Goal: Task Accomplishment & Management: Use online tool/utility

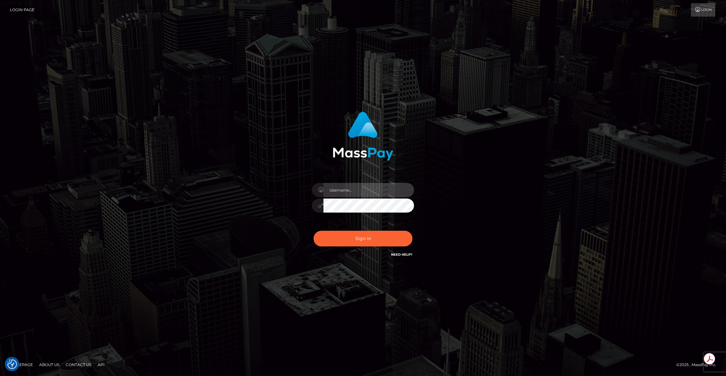
type input "brentg"
click at [360, 241] on button "Sign in" at bounding box center [362, 238] width 99 height 16
type input "brentg"
click at [348, 239] on button "Sign in" at bounding box center [362, 238] width 99 height 16
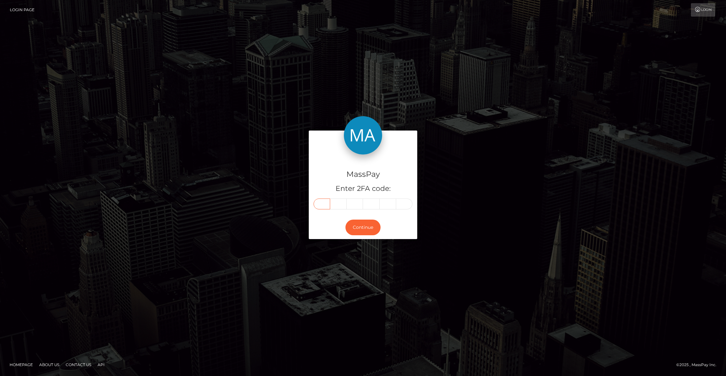
paste input "0"
type input "0"
type input "2"
type input "5"
type input "7"
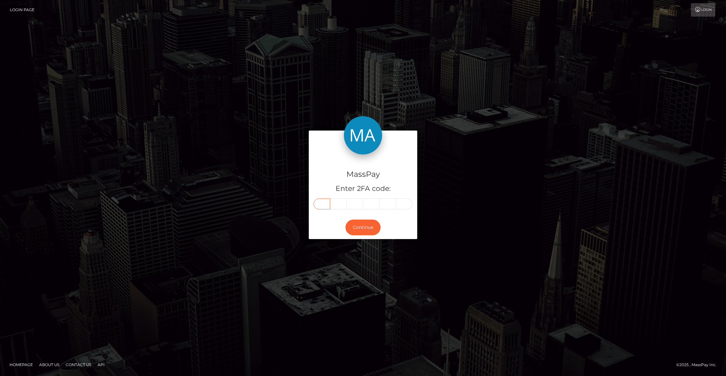
type input "3"
type input "0"
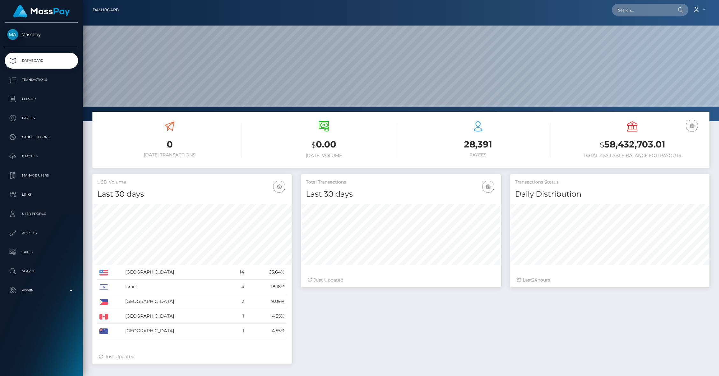
scroll to position [113, 199]
click at [644, 10] on input "text" at bounding box center [642, 10] width 60 height 12
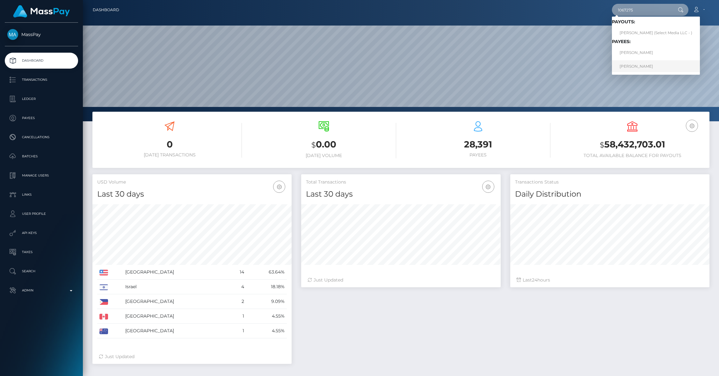
type input "1067275"
click at [638, 69] on link "[PERSON_NAME]" at bounding box center [656, 66] width 88 height 12
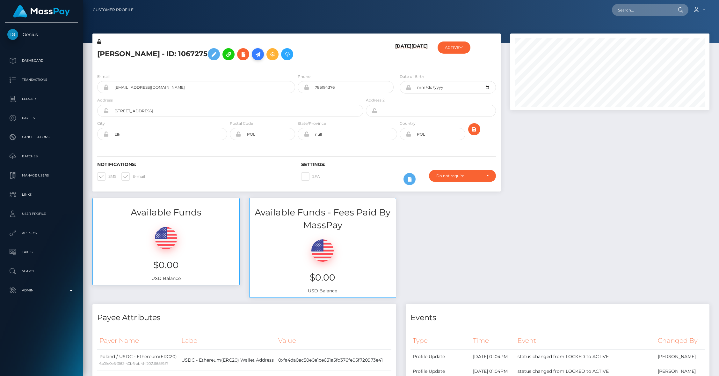
click at [262, 56] on icon at bounding box center [258, 54] width 8 height 8
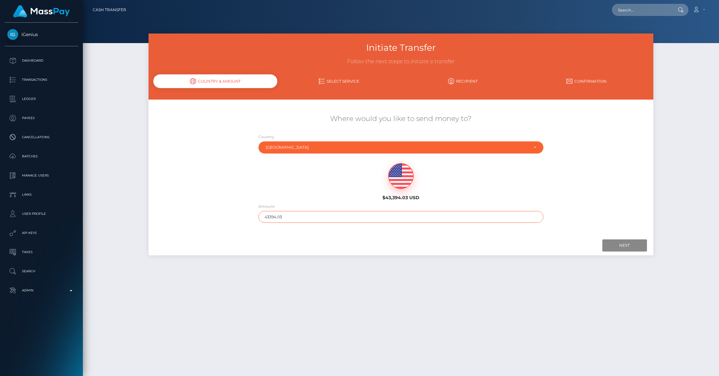
drag, startPoint x: 288, startPoint y: 217, endPoint x: 238, endPoint y: 213, distance: 50.5
click at [238, 213] on div "Where would you like to send money to? Country Abkhazia Afghanistan Albania Alg…" at bounding box center [401, 168] width 505 height 115
type input "186.39"
click at [614, 240] on input "Next" at bounding box center [624, 245] width 45 height 12
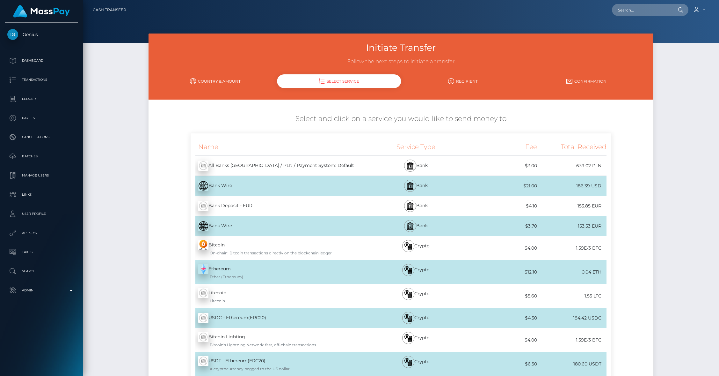
click at [220, 318] on div "USDC - Ethereum(ERC20) - USDC" at bounding box center [277, 318] width 173 height 18
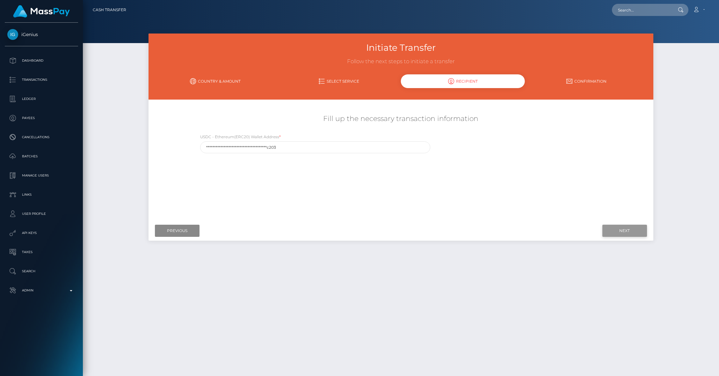
click at [616, 232] on input "Next" at bounding box center [624, 230] width 45 height 12
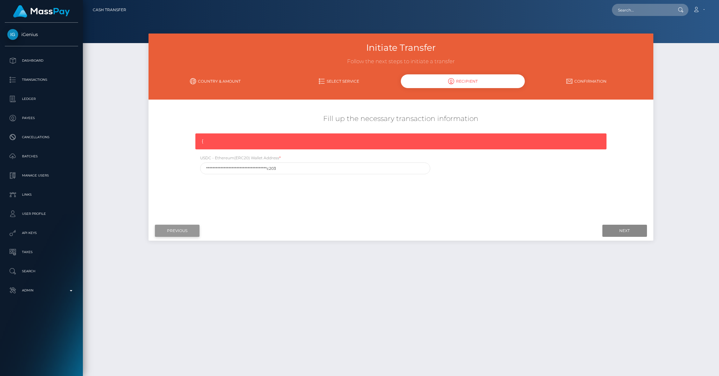
click at [175, 233] on input "Previous" at bounding box center [177, 230] width 45 height 12
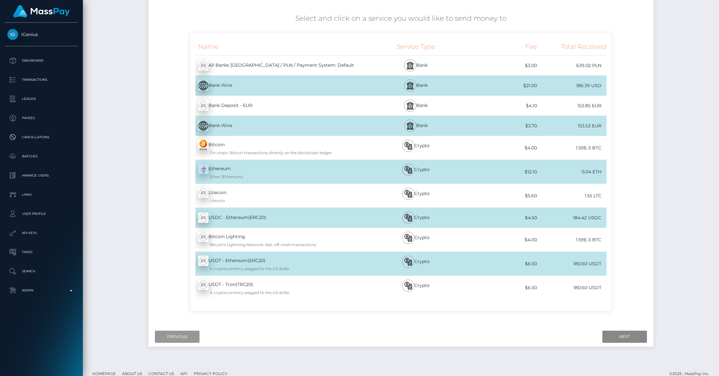
scroll to position [101, 0]
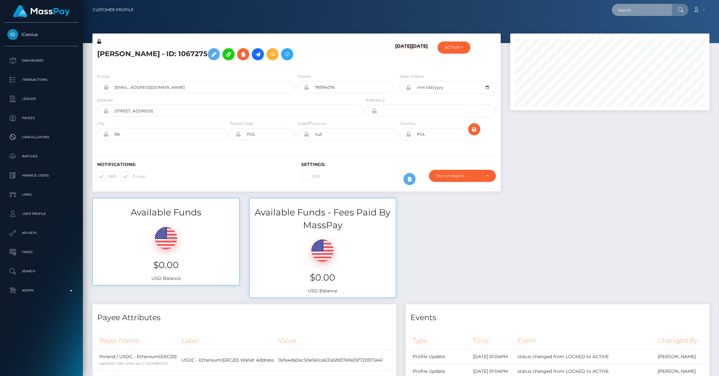
click at [638, 9] on input "text" at bounding box center [642, 10] width 60 height 12
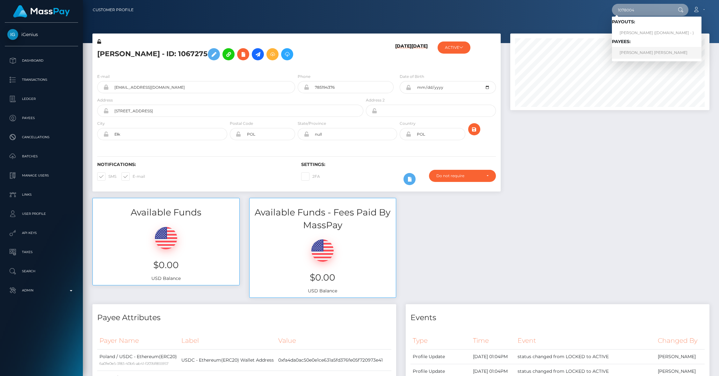
type input "1078004"
click at [639, 52] on link "WIKTORIA MALIKA MUSZALSKA" at bounding box center [657, 53] width 90 height 12
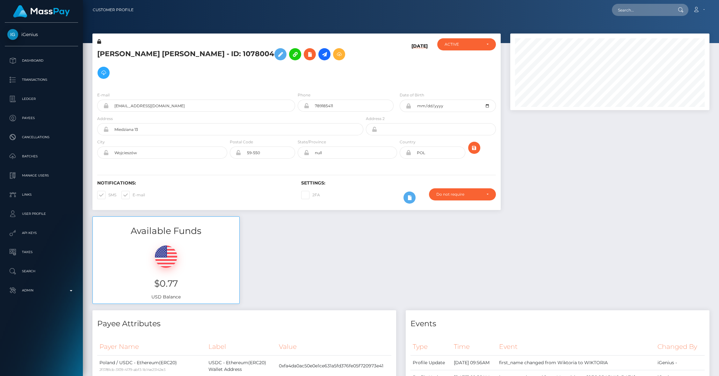
scroll to position [77, 199]
click at [321, 54] on icon at bounding box center [325, 54] width 8 height 8
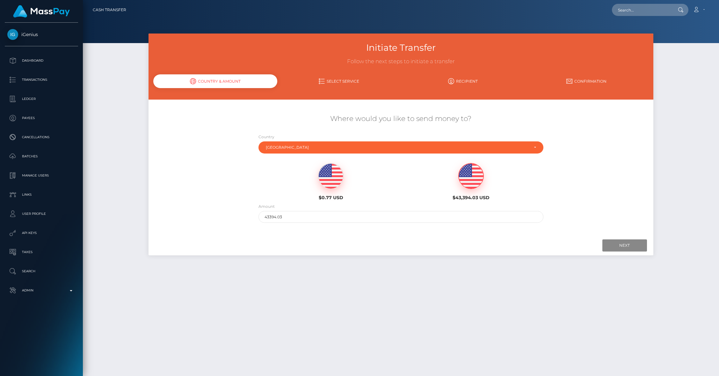
click at [460, 179] on img at bounding box center [471, 176] width 25 height 26
click at [478, 179] on img at bounding box center [471, 176] width 25 height 26
click at [309, 215] on input "43394.03" at bounding box center [401, 217] width 285 height 12
type input "72.13"
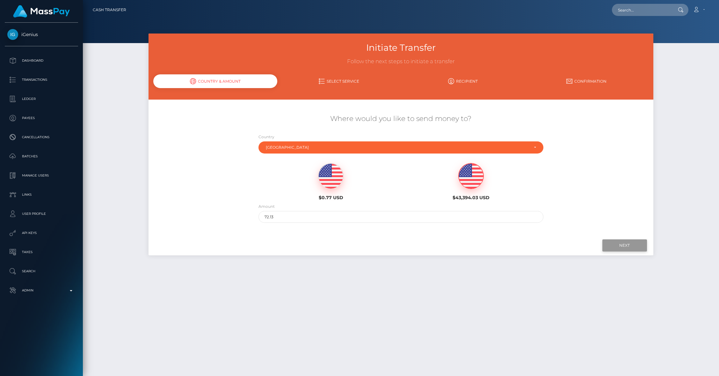
click at [615, 246] on input "Next" at bounding box center [624, 245] width 45 height 12
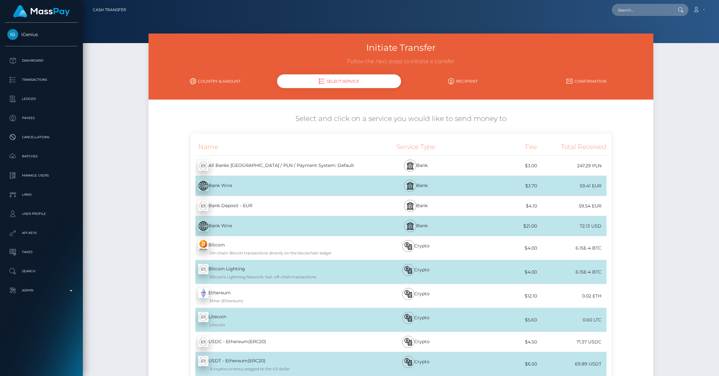
click at [265, 342] on div "USDC - Ethereum(ERC20) - USDC" at bounding box center [277, 341] width 173 height 18
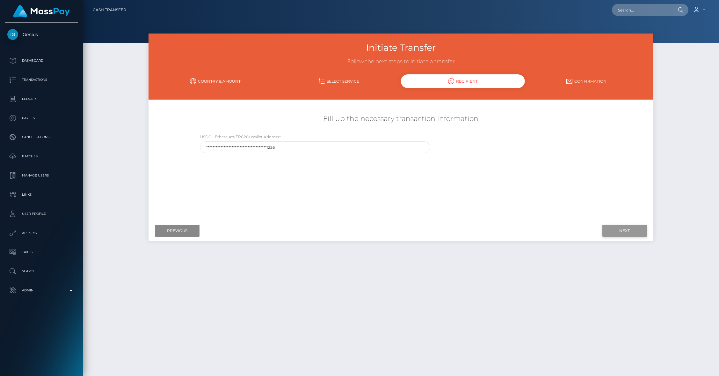
click at [625, 231] on input "Next" at bounding box center [624, 230] width 45 height 12
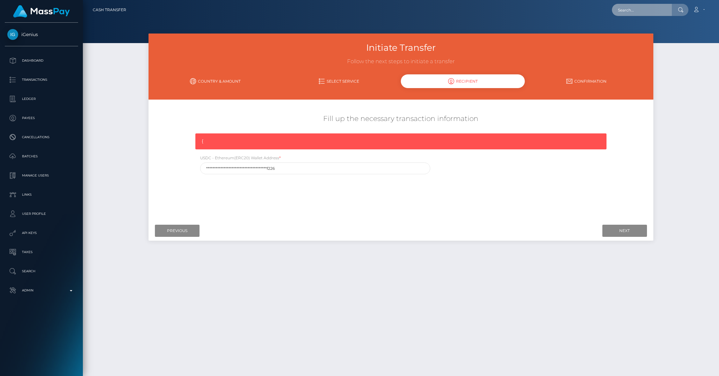
click at [652, 12] on input "text" at bounding box center [642, 10] width 60 height 12
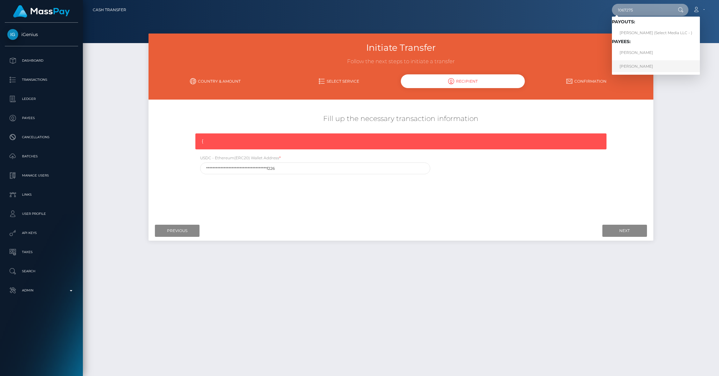
type input "1067275"
click at [635, 67] on link "Michał Przyborowski" at bounding box center [656, 66] width 88 height 12
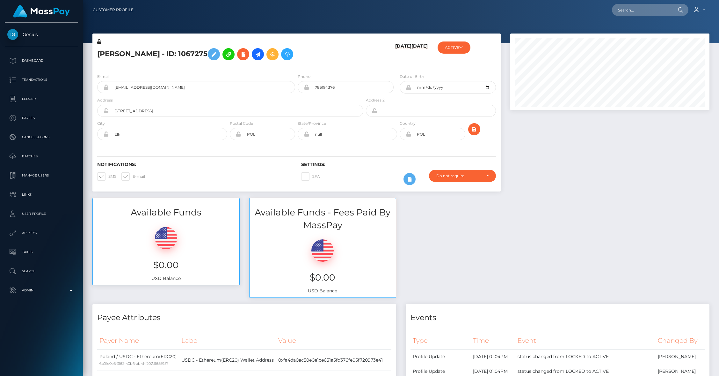
scroll to position [77, 199]
click at [635, 12] on input "text" at bounding box center [642, 10] width 60 height 12
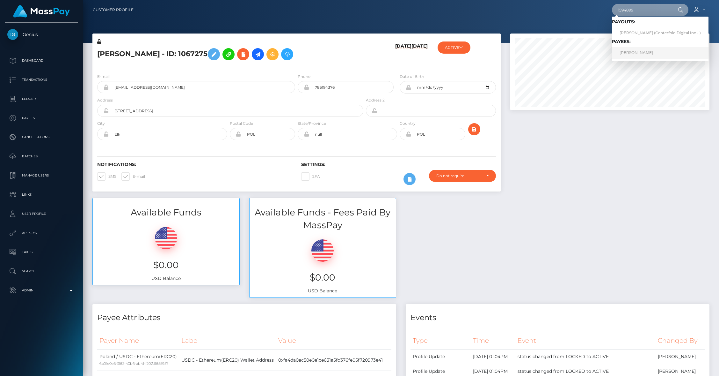
type input "1594899"
click at [642, 54] on link "Reem Al-Jassim Al-Muhammad" at bounding box center [660, 53] width 97 height 12
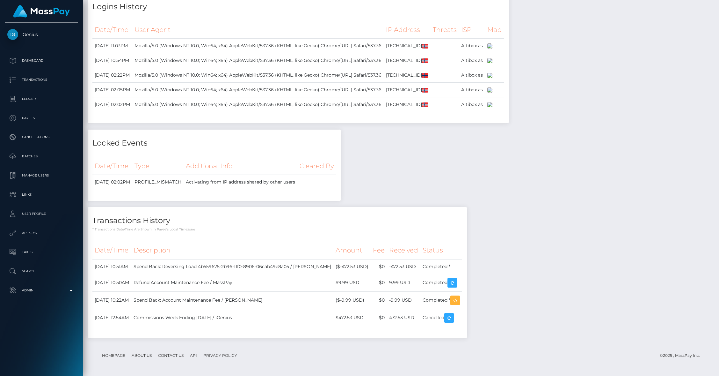
scroll to position [2071, 0]
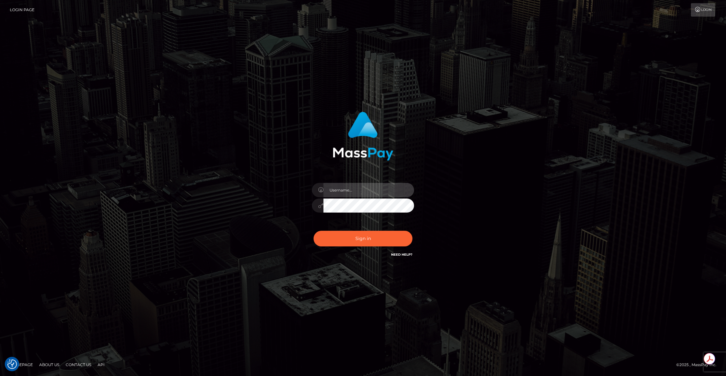
type input "brentg"
click at [345, 242] on button "Sign in" at bounding box center [362, 238] width 99 height 16
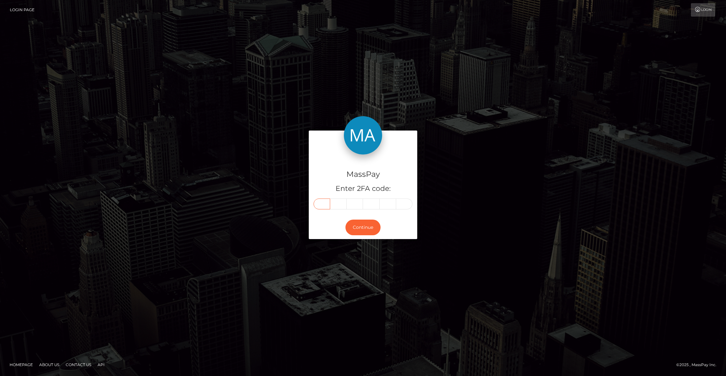
paste input "6"
type input "6"
type input "4"
type input "6"
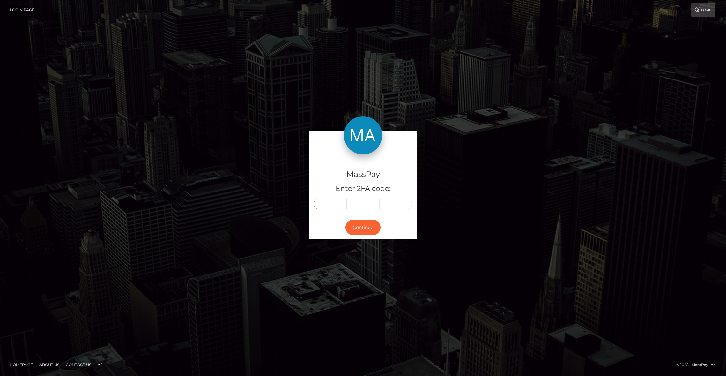
type input "5"
type input "2"
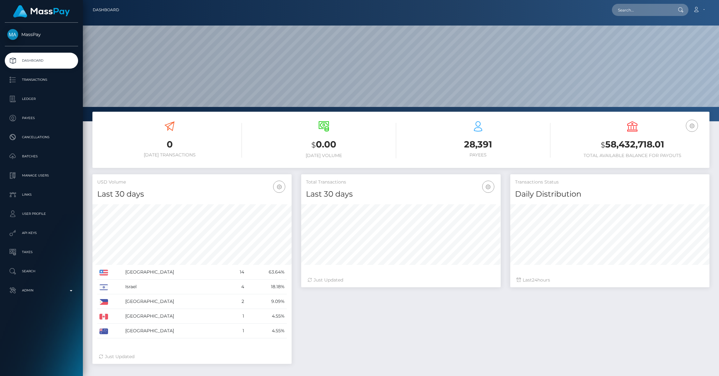
scroll to position [113, 199]
click at [638, 10] on input "text" at bounding box center [642, 10] width 60 height 12
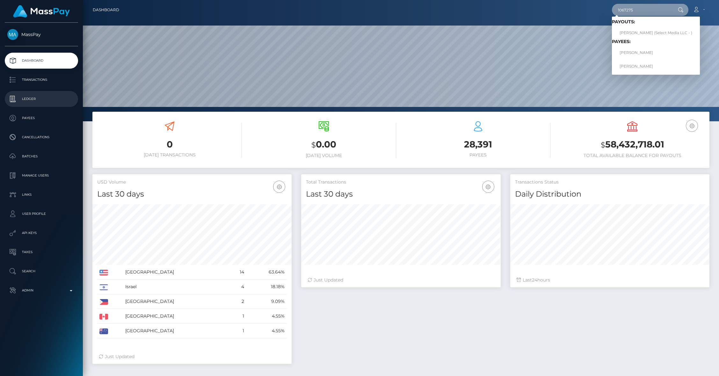
type input "1067275"
click at [631, 64] on link "Michał Przyborowski" at bounding box center [656, 66] width 88 height 12
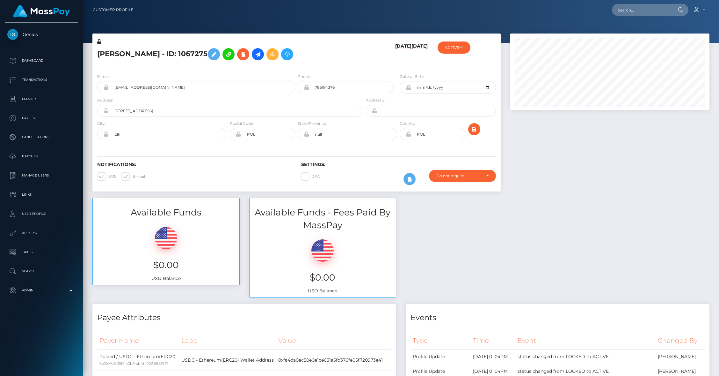
scroll to position [77, 199]
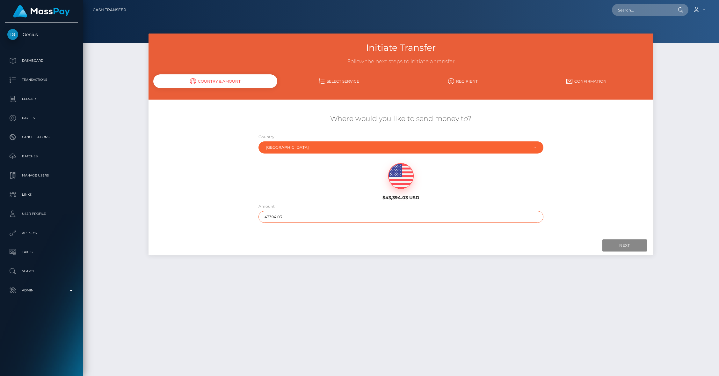
drag, startPoint x: 239, startPoint y: 211, endPoint x: 205, endPoint y: 208, distance: 33.9
click at [216, 210] on div "Where would you like to send money to? Country Abkhazia [GEOGRAPHIC_DATA] [GEOG…" at bounding box center [401, 168] width 505 height 115
type input "186.39"
click at [627, 245] on input "Next" at bounding box center [624, 245] width 45 height 12
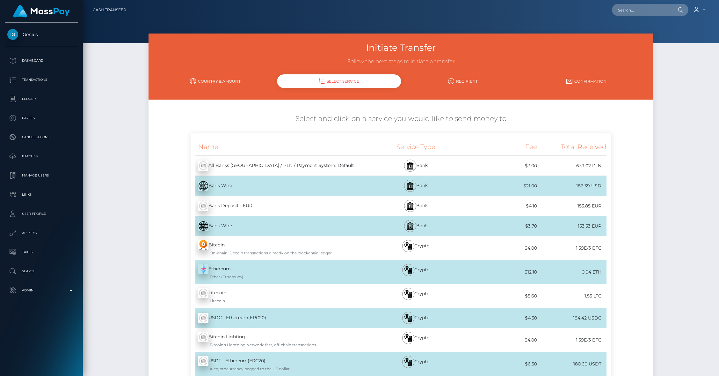
click at [241, 321] on div "USDC - Ethereum(ERC20) - USDC" at bounding box center [277, 318] width 173 height 18
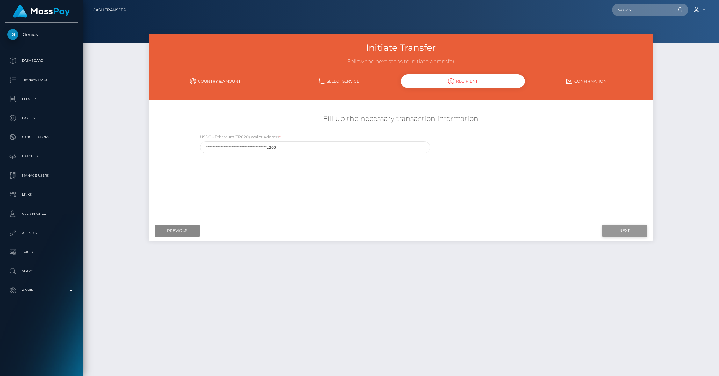
click at [624, 228] on input "Next" at bounding box center [624, 230] width 45 height 12
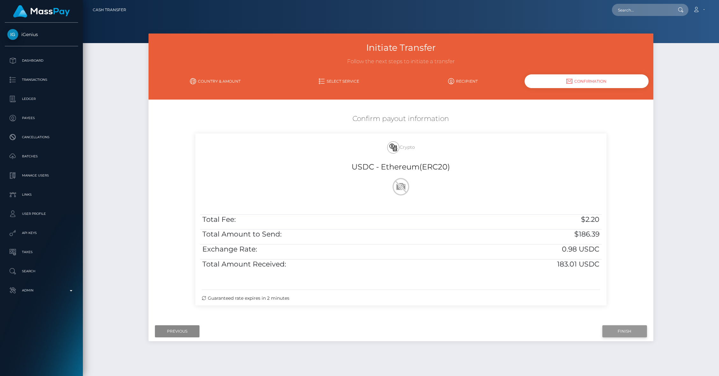
click at [628, 332] on input "Finish" at bounding box center [624, 331] width 45 height 12
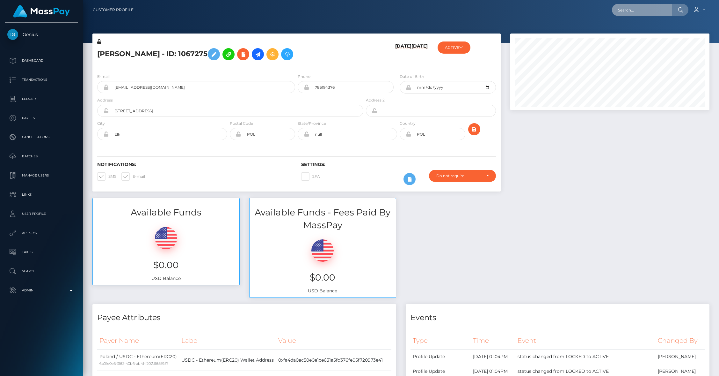
click at [627, 4] on input "text" at bounding box center [642, 10] width 60 height 12
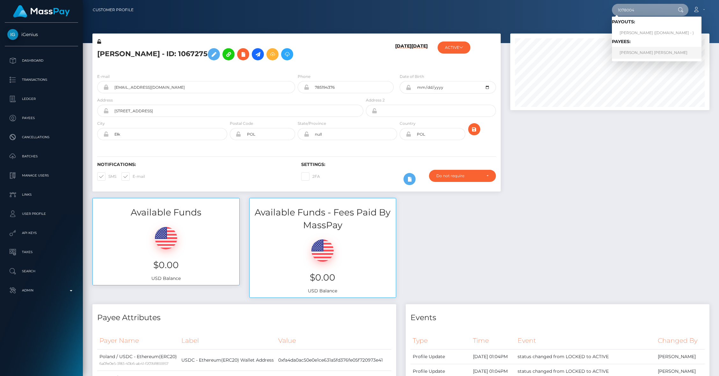
type input "1078004"
click at [653, 50] on link "WIKTORIA MALIKA MUSZALSKA" at bounding box center [657, 53] width 90 height 12
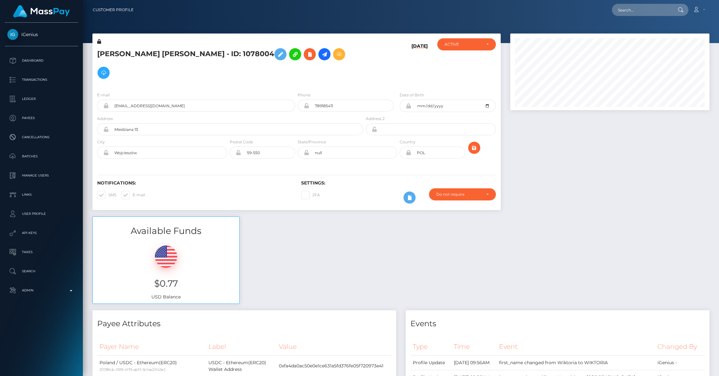
scroll to position [77, 199]
click at [321, 55] on icon at bounding box center [325, 54] width 8 height 8
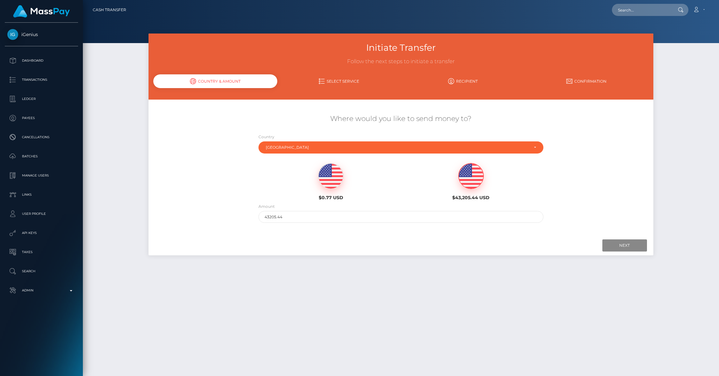
click at [460, 174] on img at bounding box center [471, 176] width 25 height 26
click at [464, 175] on img at bounding box center [471, 176] width 25 height 26
drag, startPoint x: 297, startPoint y: 215, endPoint x: 213, endPoint y: 214, distance: 84.5
click at [213, 214] on div "Where would you like to send money to? Country Abkhazia [GEOGRAPHIC_DATA] [GEOG…" at bounding box center [401, 168] width 505 height 115
type input "72.13"
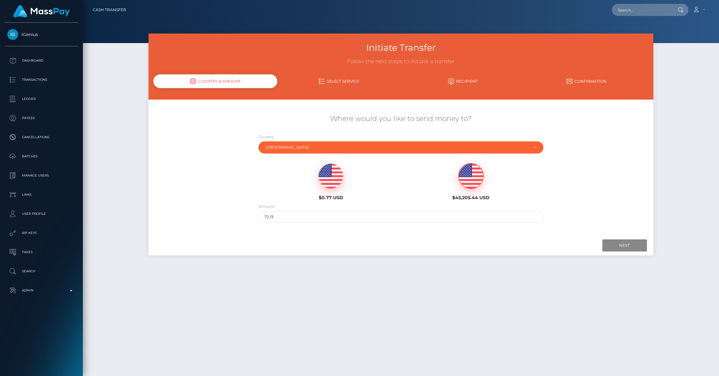
click at [622, 251] on div "Next Finish Previous" at bounding box center [401, 245] width 505 height 20
click at [622, 249] on input "Next" at bounding box center [624, 245] width 45 height 12
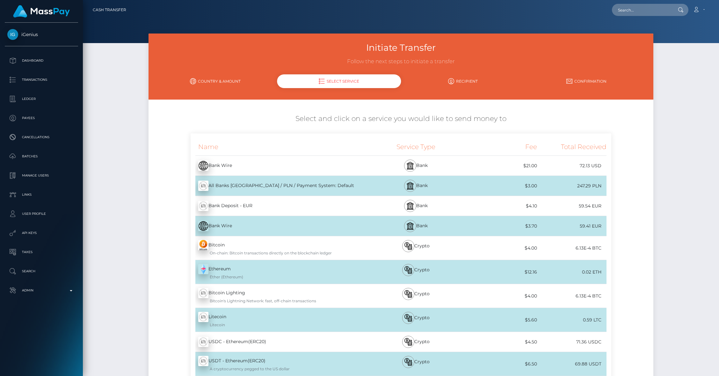
click at [274, 341] on div "USDC - Ethereum(ERC20) - USDC" at bounding box center [277, 341] width 173 height 18
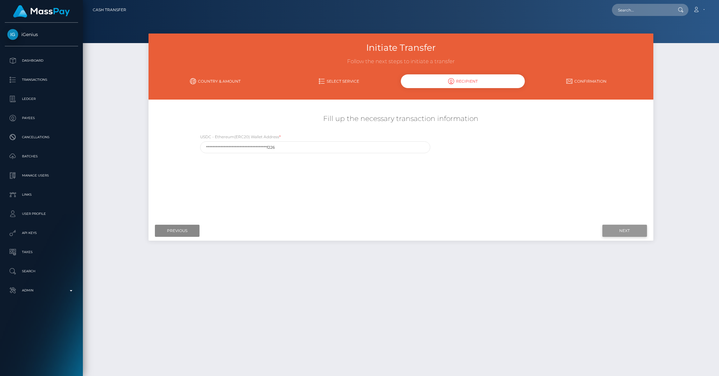
click at [616, 229] on input "Next" at bounding box center [624, 230] width 45 height 12
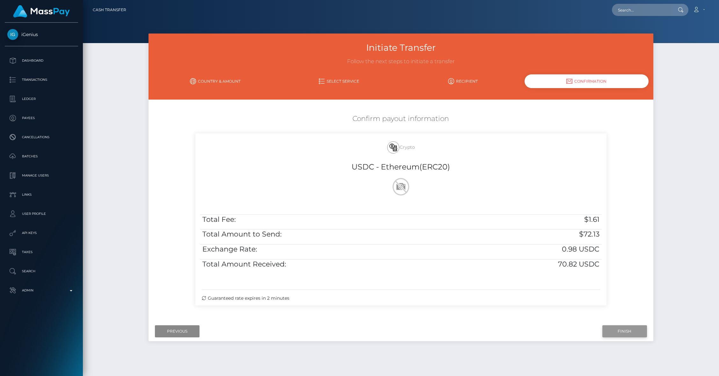
click at [619, 330] on input "Finish" at bounding box center [624, 331] width 45 height 12
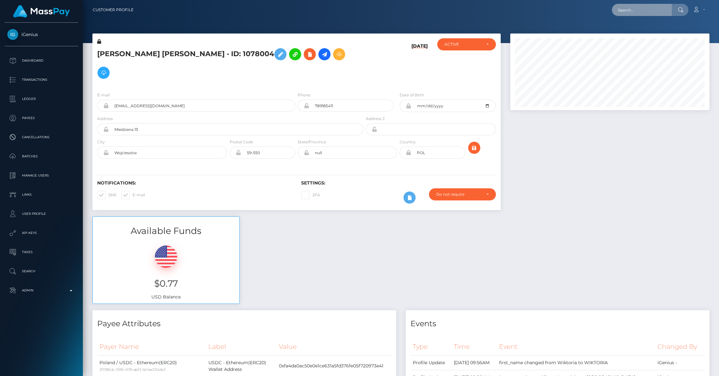
click at [633, 13] on input "text" at bounding box center [642, 10] width 60 height 12
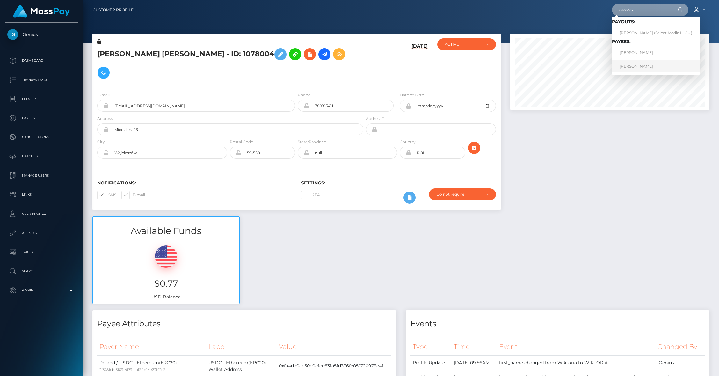
type input "1067275"
click at [643, 64] on link "Michał Przyborowski" at bounding box center [656, 66] width 88 height 12
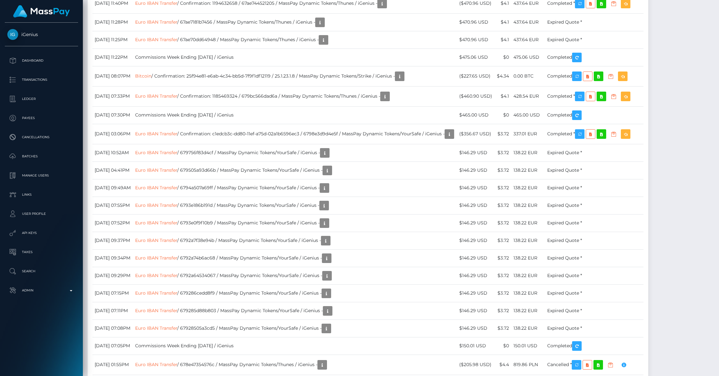
scroll to position [3114, 0]
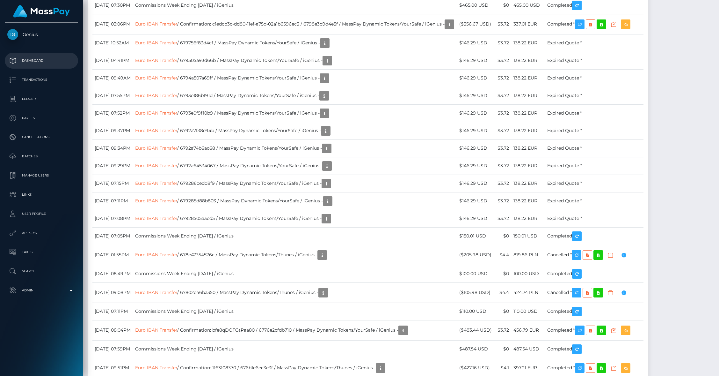
click at [16, 64] on p "Dashboard" at bounding box center [41, 61] width 68 height 10
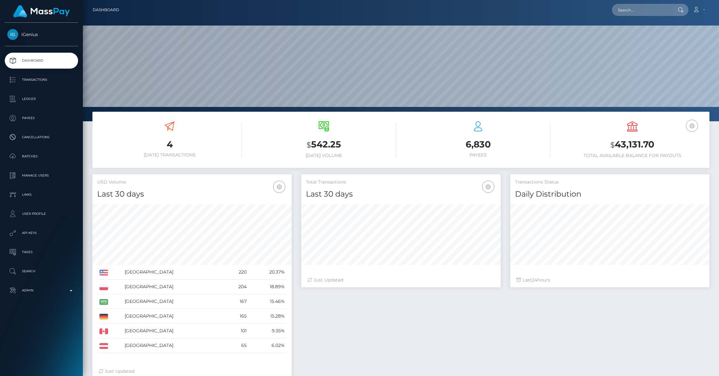
scroll to position [113, 199]
click at [41, 286] on p "Admin" at bounding box center [41, 290] width 68 height 10
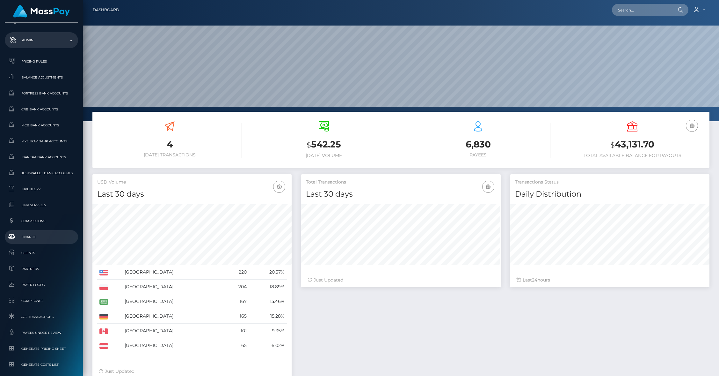
scroll to position [250, 0]
click at [26, 255] on span "Clients" at bounding box center [41, 252] width 68 height 7
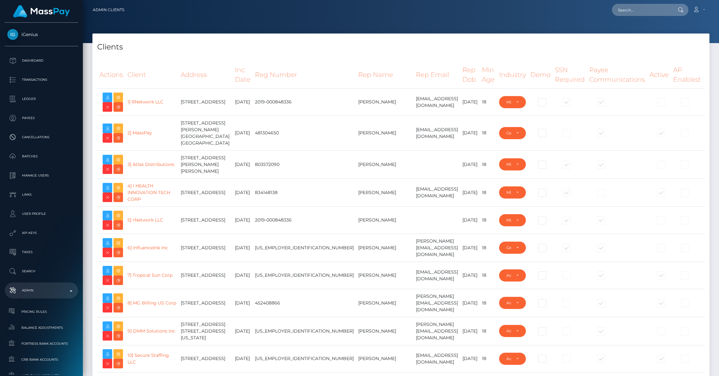
select select "223"
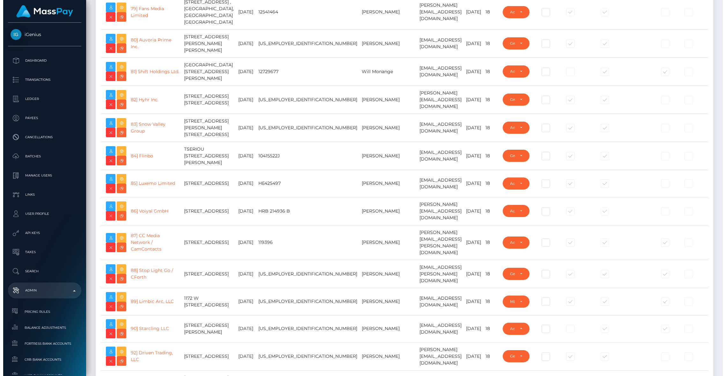
scroll to position [2398, 0]
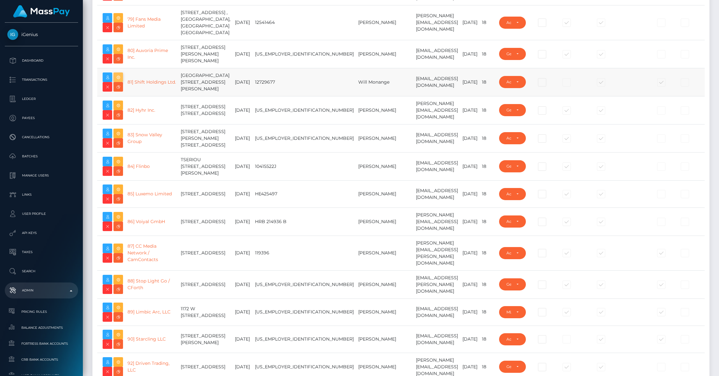
click at [121, 81] on icon at bounding box center [118, 77] width 8 height 8
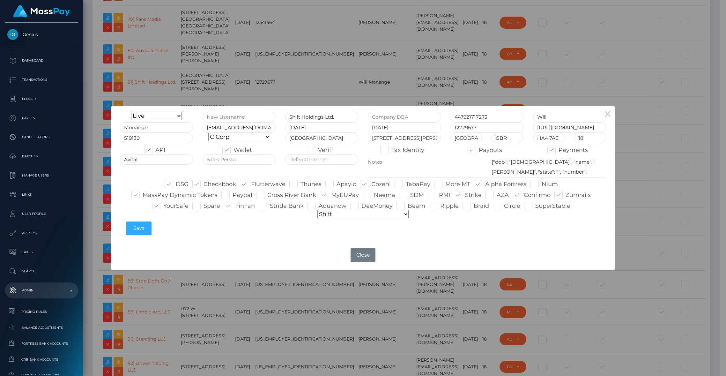
type input "brentg"
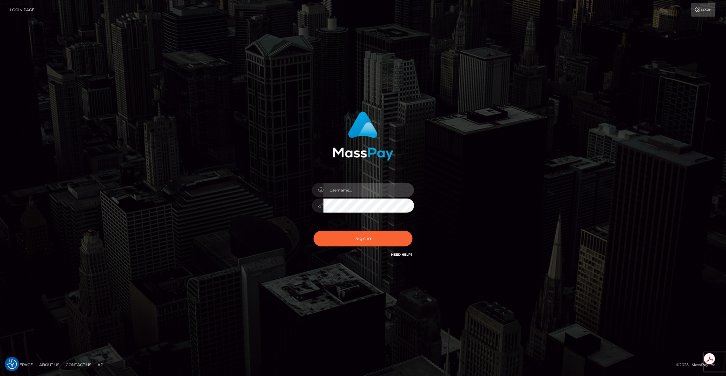
type input "brentg"
click at [362, 245] on button "Sign in" at bounding box center [362, 238] width 99 height 16
type input "brentg"
click at [362, 245] on button "Sign in" at bounding box center [362, 238] width 99 height 16
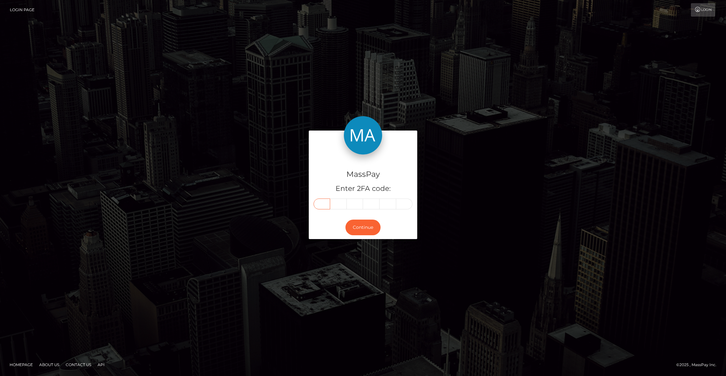
paste input "2"
type input "2"
type input "5"
type input "0"
type input "2"
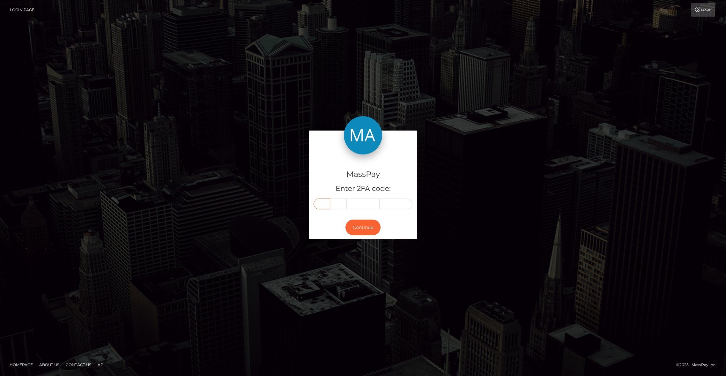
type input "7"
type input "9"
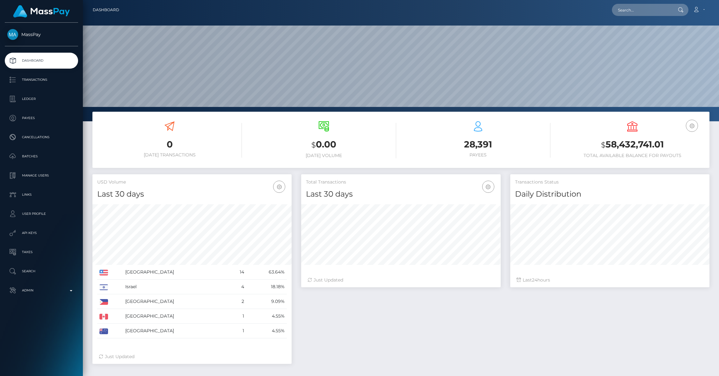
scroll to position [113, 199]
click at [56, 290] on p "Admin" at bounding box center [41, 290] width 68 height 10
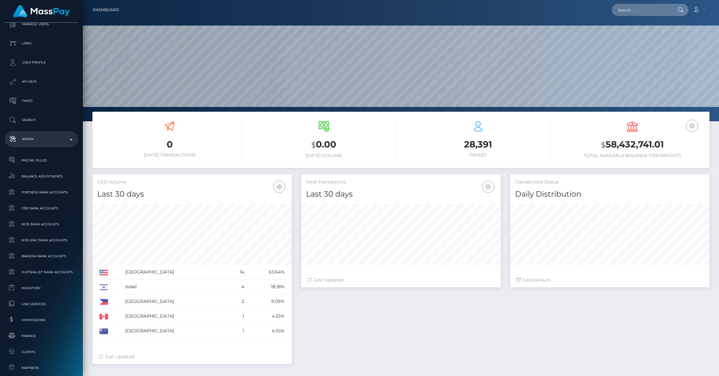
scroll to position [294, 0]
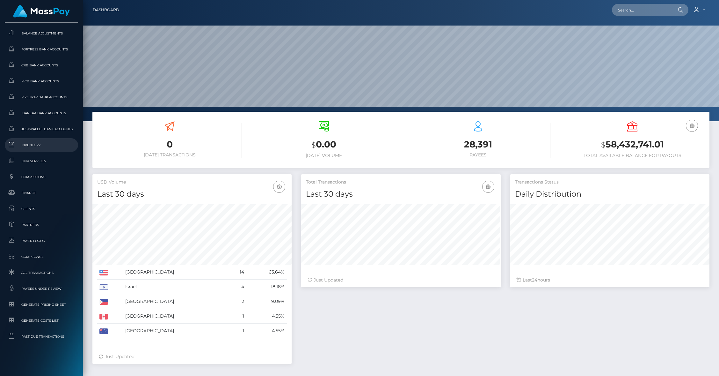
click at [26, 146] on span "Inventory" at bounding box center [41, 144] width 68 height 7
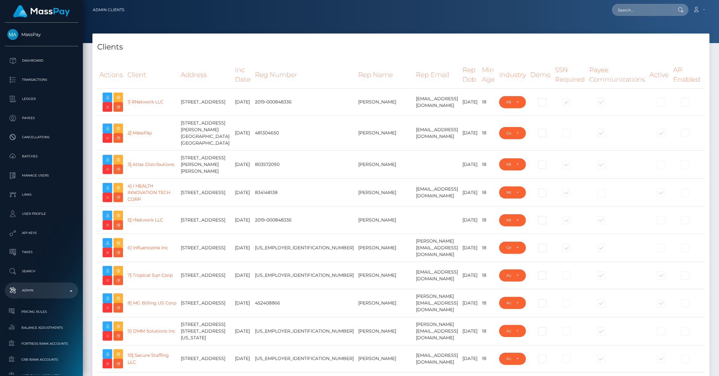
select select "223"
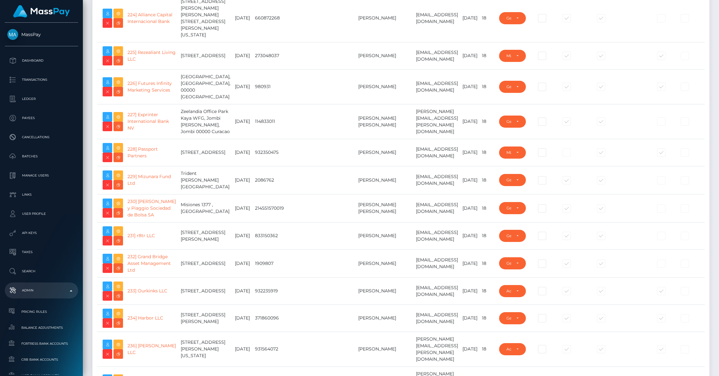
scroll to position [8373, 0]
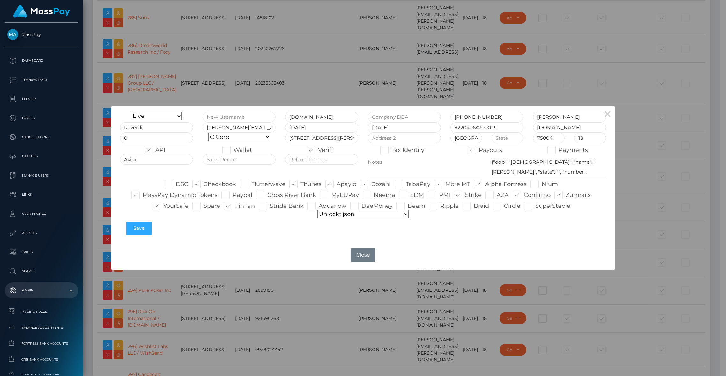
type input "brentg"
click at [159, 273] on div "× Onboarding Live Design Partner Internal Deactivated Declined Unlockt.me +3306…" at bounding box center [363, 188] width 726 height 376
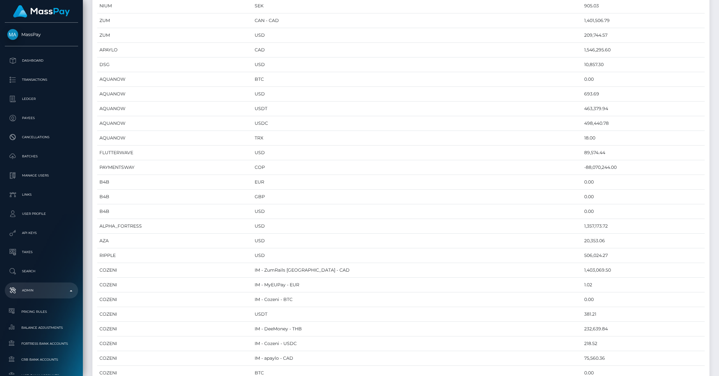
scroll to position [567, 0]
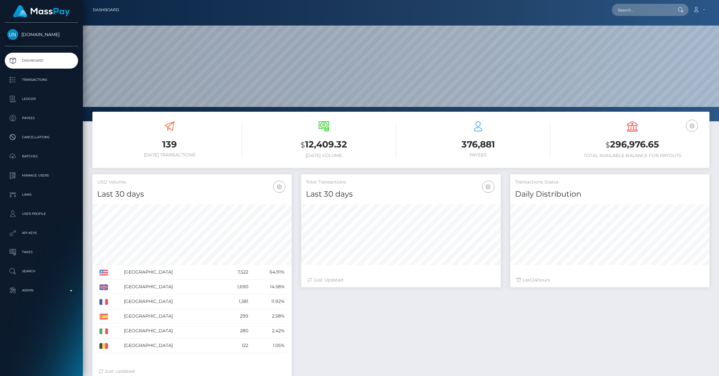
scroll to position [121, 636]
click at [38, 81] on p "Transactions" at bounding box center [41, 80] width 68 height 10
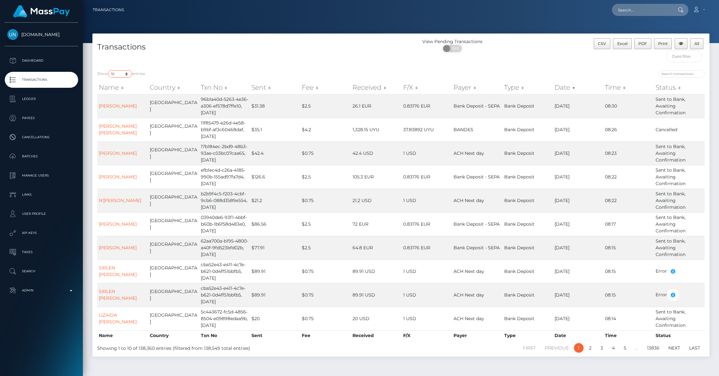
click at [127, 76] on select "10 25 50 100 250 500 1,000 3,500 All" at bounding box center [120, 73] width 24 height 7
select select "250"
click at [109, 70] on select "10 25 50 100 250 500 1,000 3,500 All" at bounding box center [120, 73] width 24 height 7
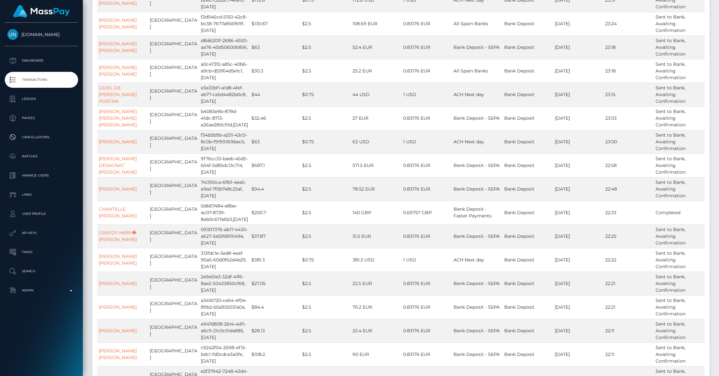
scroll to position [3888, 0]
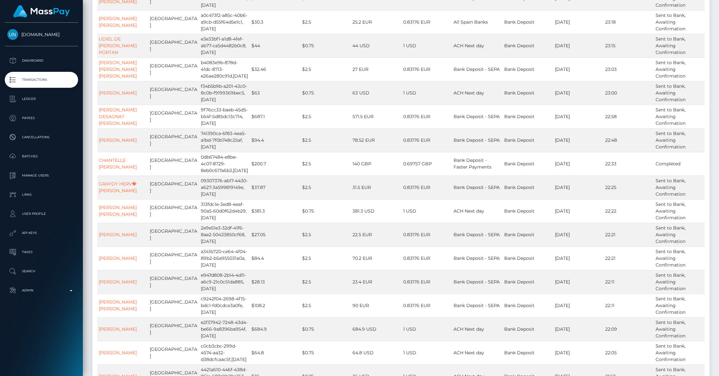
drag, startPoint x: 125, startPoint y: 235, endPoint x: 317, endPoint y: 1, distance: 302.4
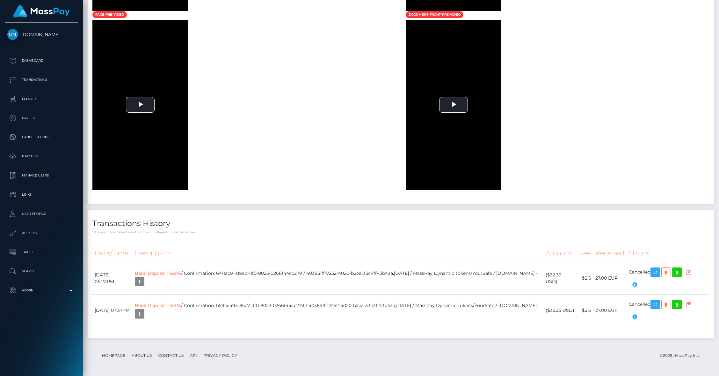
scroll to position [1127, 0]
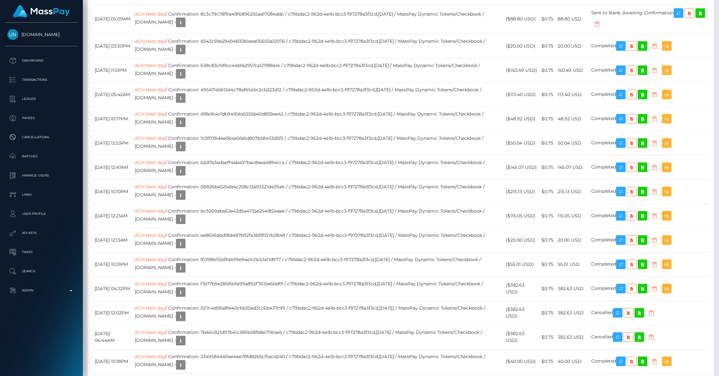
scroll to position [1151, 0]
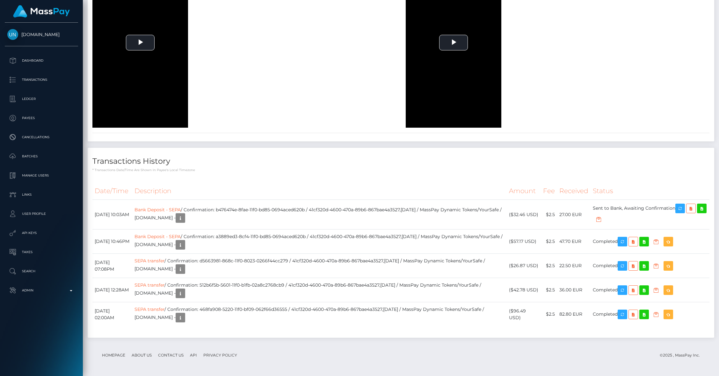
scroll to position [1748, 0]
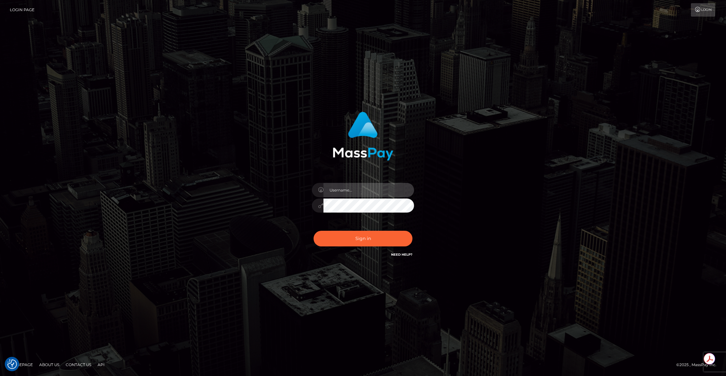
type input "brentg"
